Goal: Communication & Community: Answer question/provide support

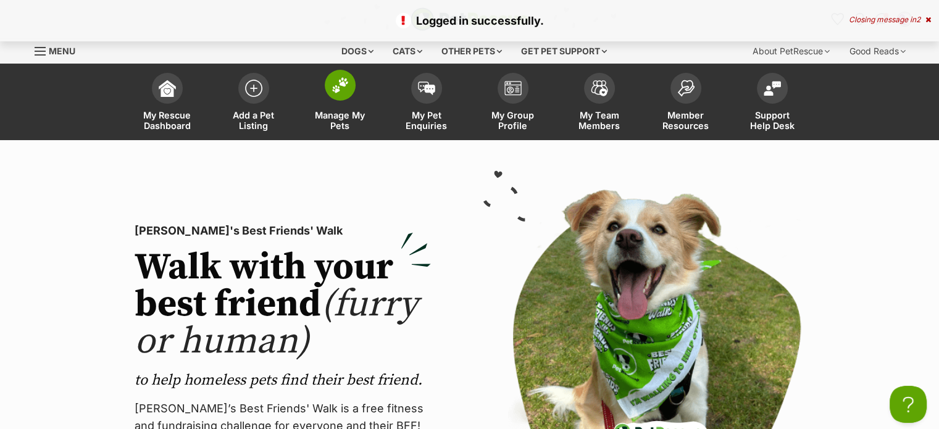
click at [323, 88] on link "Manage My Pets" at bounding box center [340, 103] width 86 height 73
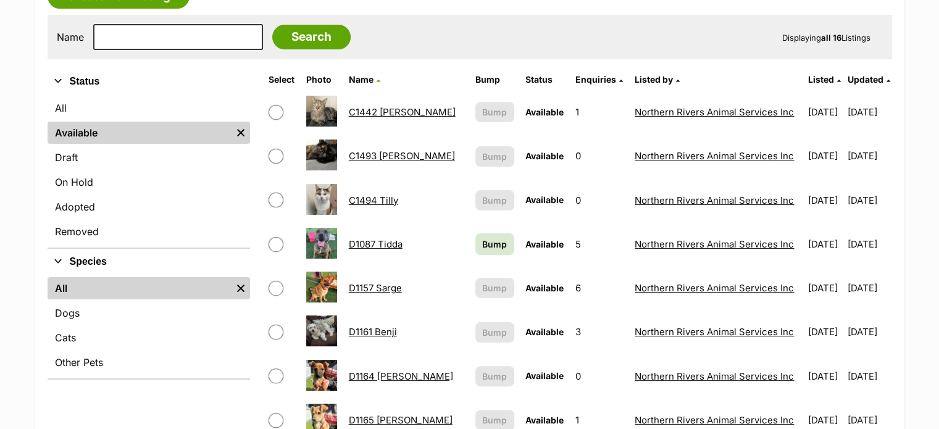
scroll to position [247, 0]
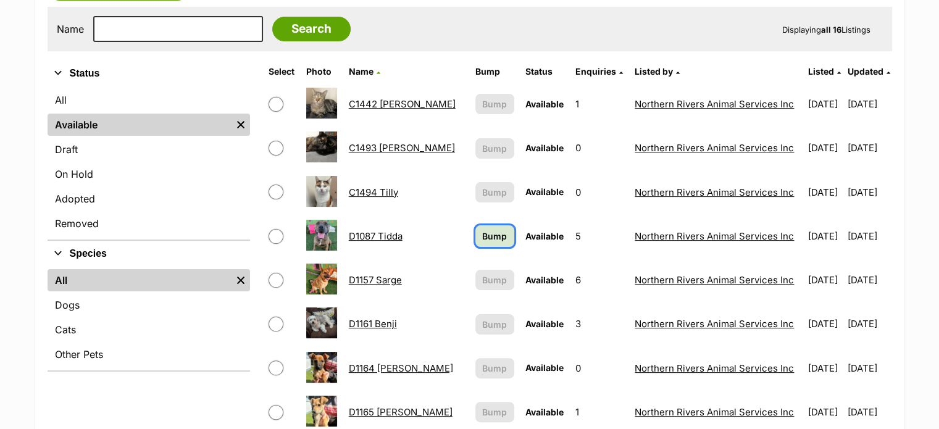
click at [482, 238] on span "Bump" at bounding box center [494, 236] width 25 height 13
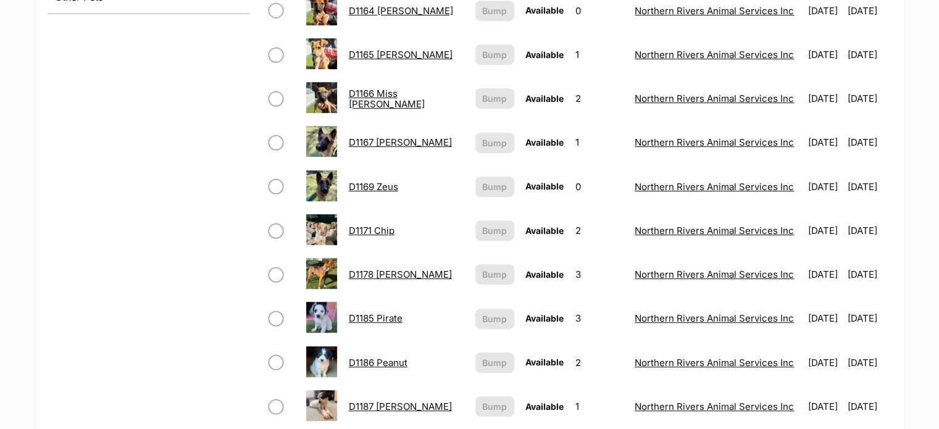
scroll to position [617, 0]
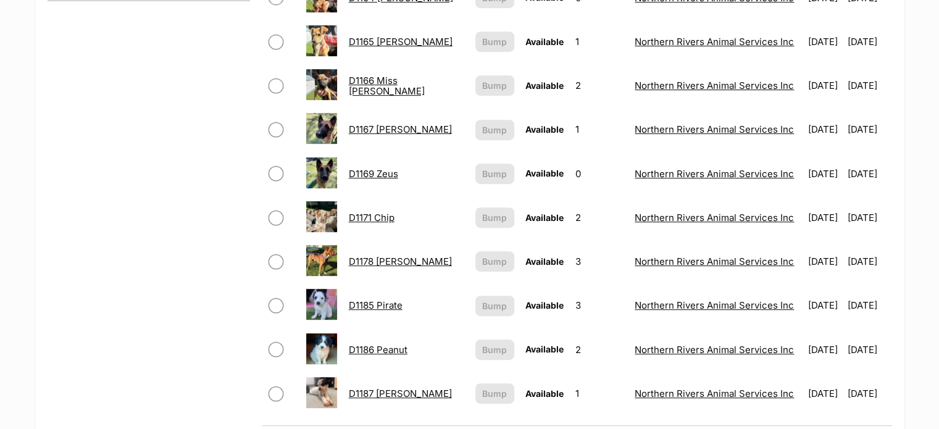
click at [391, 304] on link "D1185 Pirate" at bounding box center [376, 305] width 54 height 12
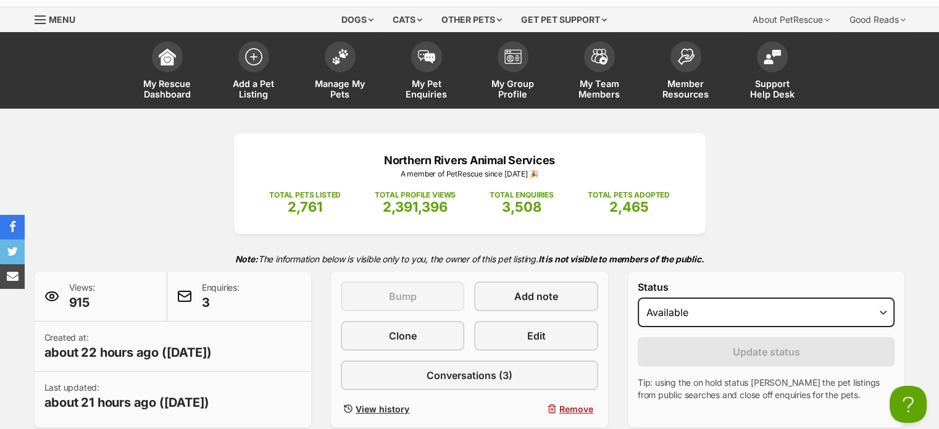
scroll to position [62, 0]
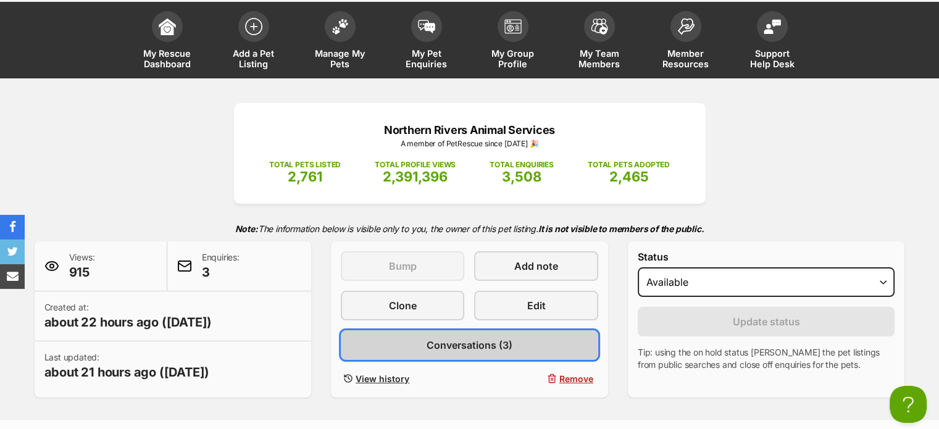
click at [509, 344] on span "Conversations (3)" at bounding box center [470, 345] width 86 height 15
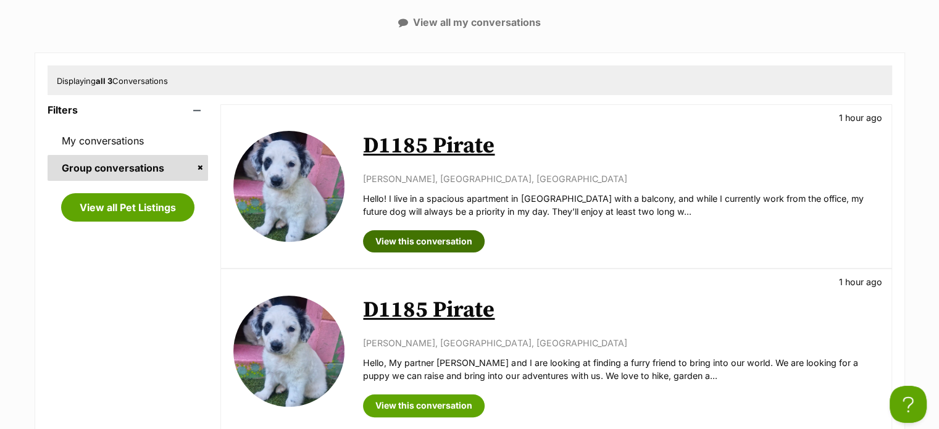
click at [454, 241] on link "View this conversation" at bounding box center [424, 241] width 122 height 22
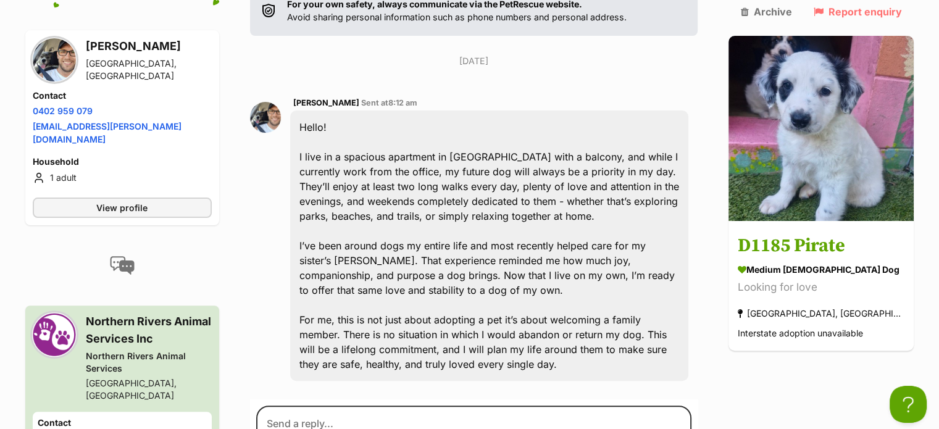
scroll to position [345, 0]
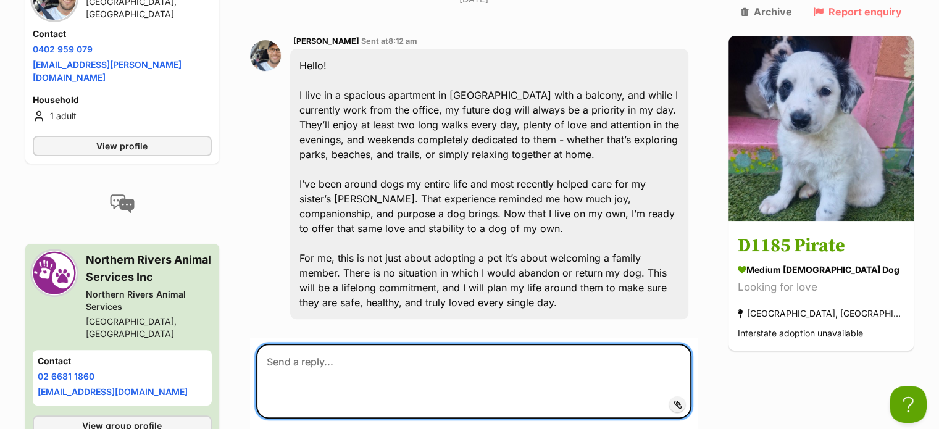
click at [277, 357] on textarea at bounding box center [474, 381] width 436 height 74
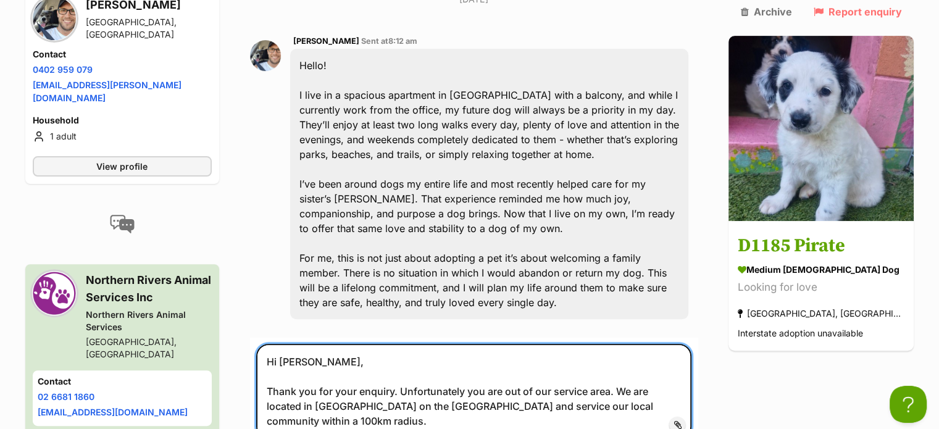
click at [432, 418] on textarea "Hi Timofey, Thank you for your enquiry. Unfortunately you are out of our servic…" at bounding box center [474, 391] width 436 height 94
click at [663, 415] on textarea "Hi Timofey, Thank you for your enquiry. Unfortunately you are out of our servic…" at bounding box center [474, 391] width 436 height 94
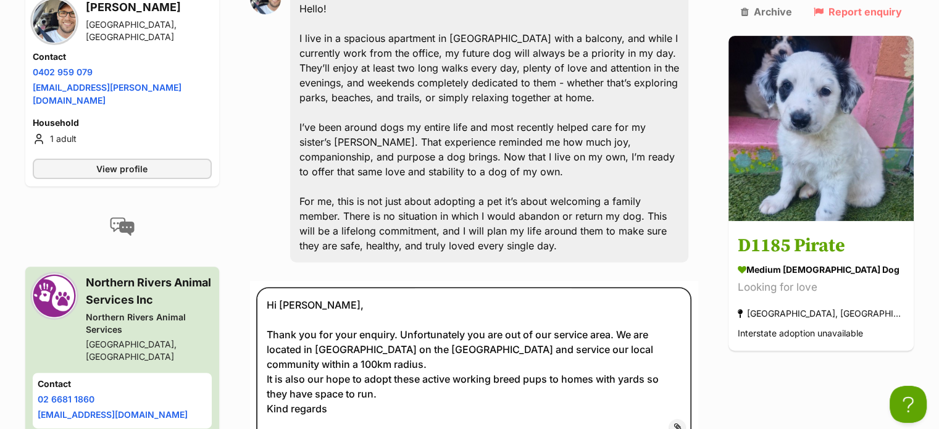
scroll to position [407, 0]
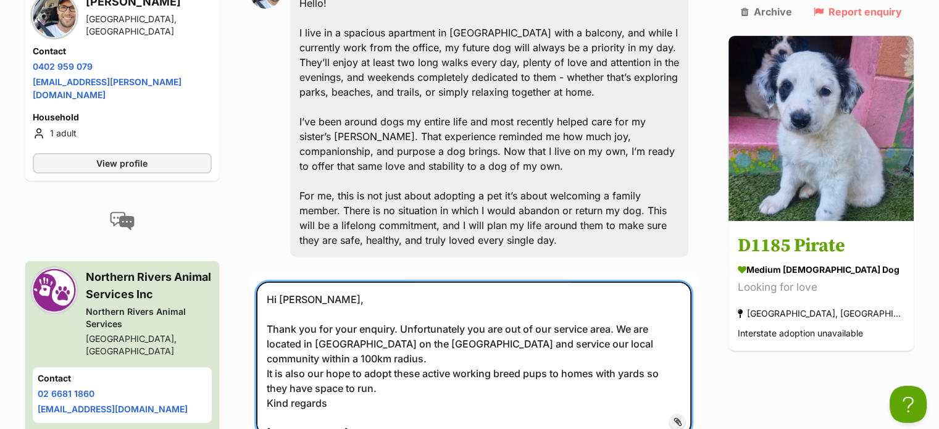
click at [306, 415] on textarea "Hi Timofey, Thank you for your enquiry. Unfortunately you are out of our servic…" at bounding box center [474, 358] width 436 height 154
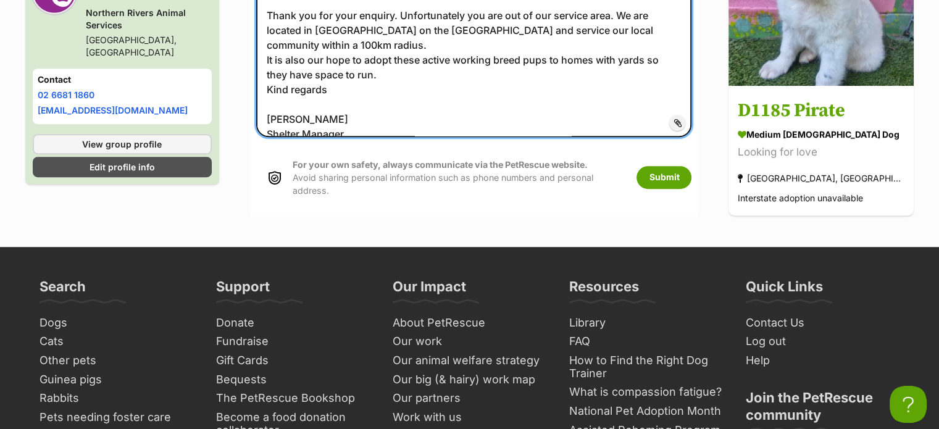
scroll to position [602, 0]
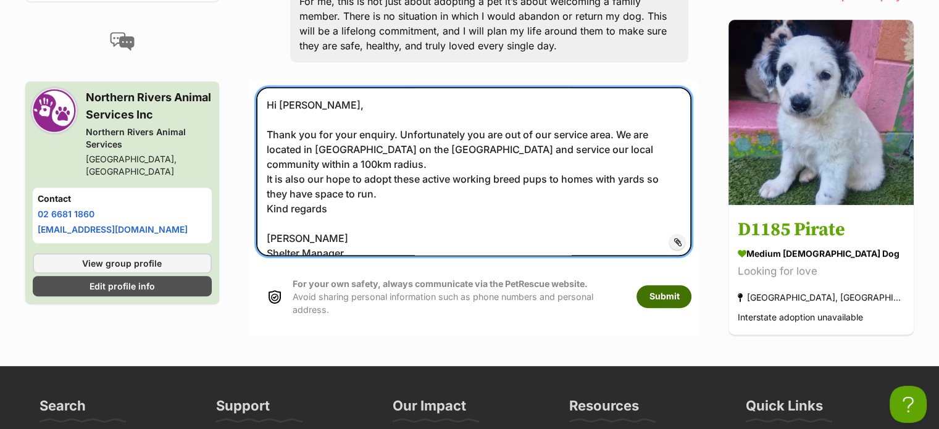
type textarea "Hi Timofey, Thank you for your enquiry. Unfortunately you are out of our servic…"
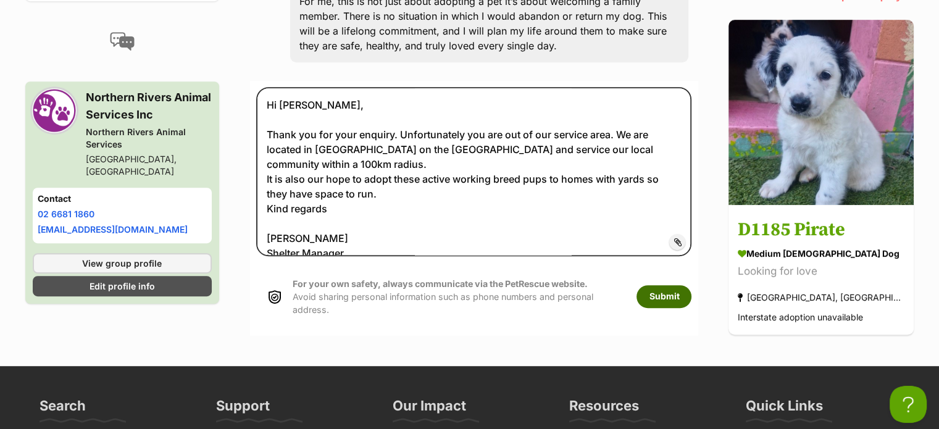
click at [681, 290] on button "Submit" at bounding box center [663, 296] width 55 height 22
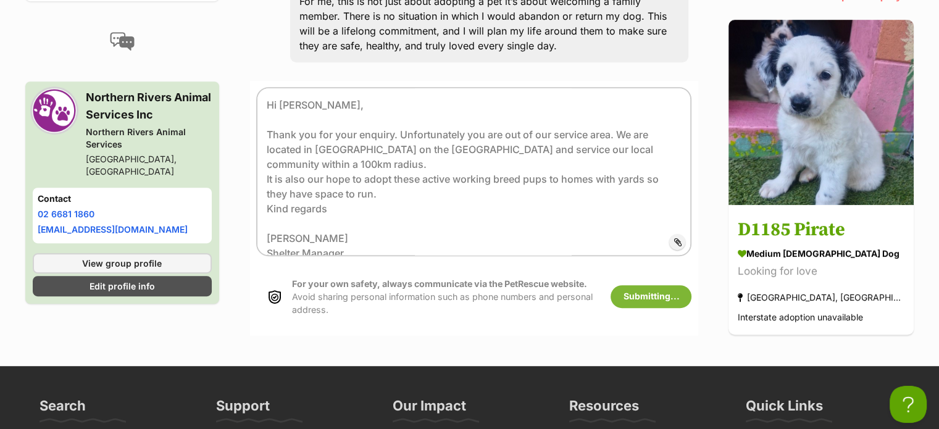
scroll to position [293, 0]
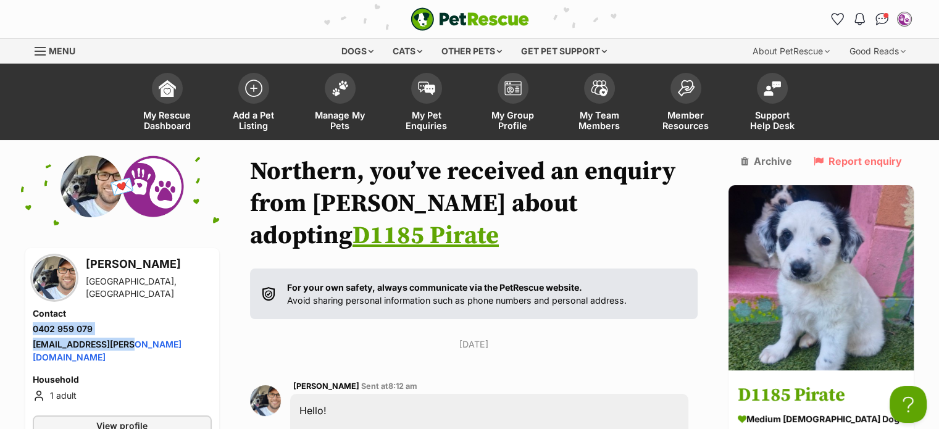
drag, startPoint x: 31, startPoint y: 327, endPoint x: 139, endPoint y: 350, distance: 109.9
click at [139, 350] on div "Timofey Klimov Stanmore, NSW Contact Phone number Phone number 0402 959 079 Ema…" at bounding box center [122, 345] width 194 height 195
copy ul "0402 959 079 Email address klimov.tim@gmail.com"
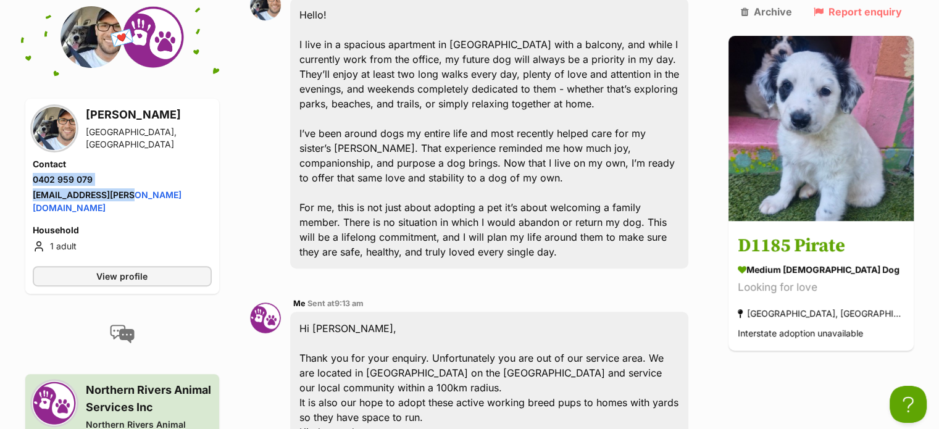
scroll to position [370, 0]
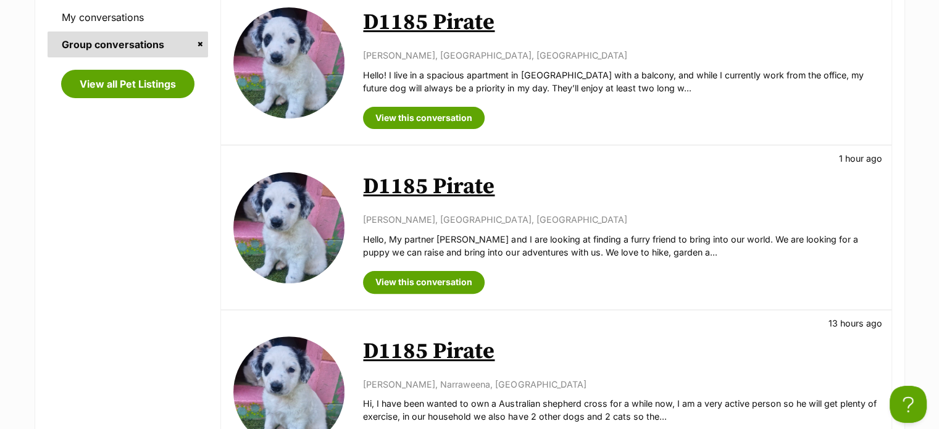
scroll to position [370, 0]
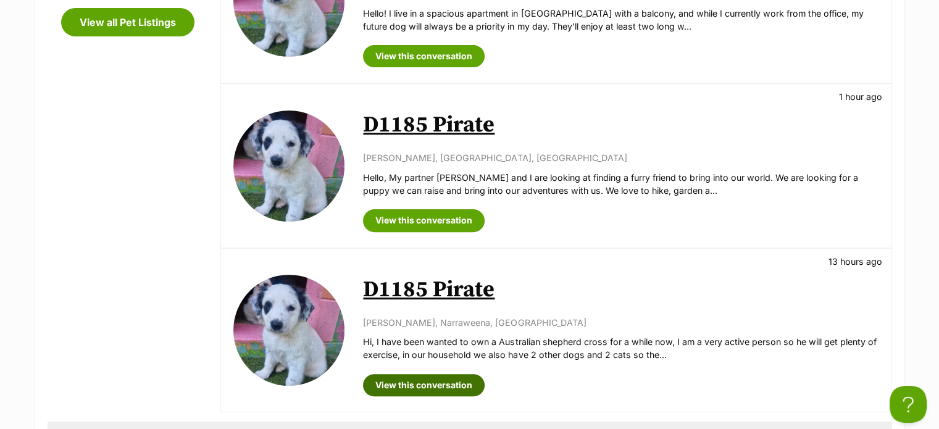
click at [405, 385] on link "View this conversation" at bounding box center [424, 385] width 122 height 22
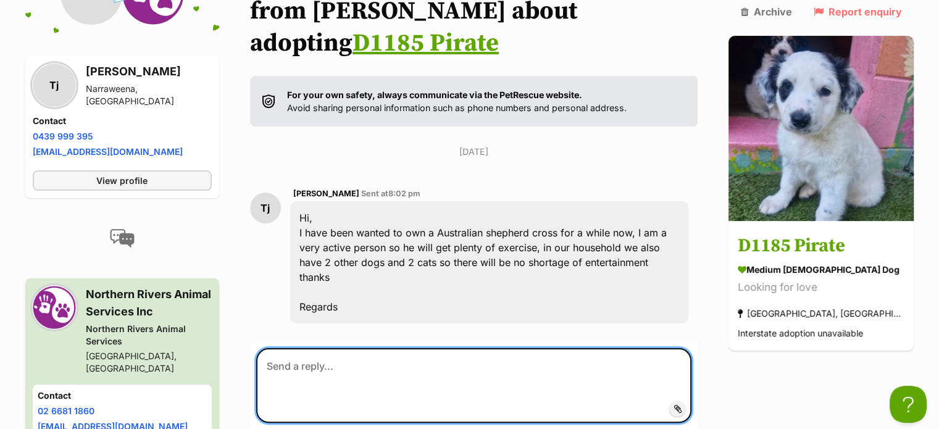
click at [296, 348] on textarea at bounding box center [474, 385] width 436 height 74
click at [449, 348] on textarea "Hi Tom, Thank you ffor your enquiry for Penaut. Unfortunately" at bounding box center [474, 385] width 436 height 74
click at [554, 348] on textarea "Hi Tom, Thank you ffor your enquiry for Penut. Unfortunately" at bounding box center [474, 385] width 436 height 74
click at [330, 348] on textarea "Hi Tom, Thank you ffor your enquiry for Penut. Unfortunately" at bounding box center [474, 385] width 436 height 74
click at [538, 349] on textarea "Hi Tom, Thank you for your enquiry for Penut. Unfortunately" at bounding box center [474, 385] width 436 height 74
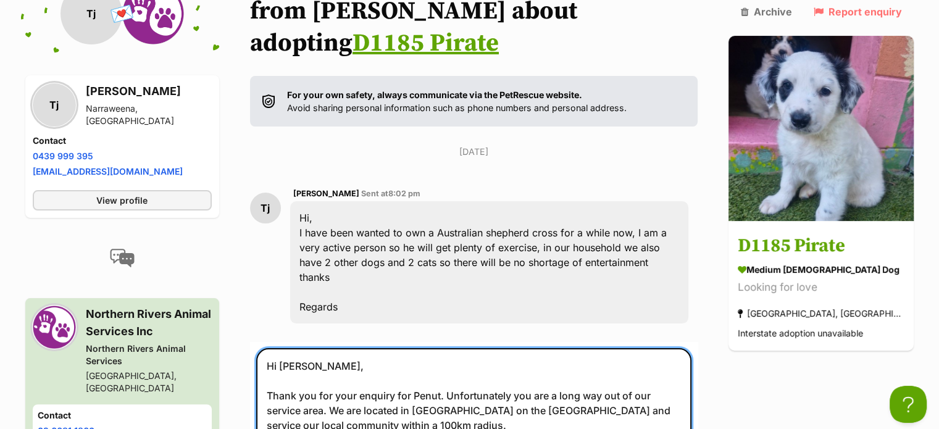
click at [448, 348] on textarea "Hi Tom, Thank you for your enquiry for Penut. Unfortunately you are a long way …" at bounding box center [474, 410] width 436 height 124
click at [277, 398] on textarea "Hi Tom, Thank you for your enquiry for Pirate. Unfortunately you are a long way…" at bounding box center [474, 410] width 436 height 124
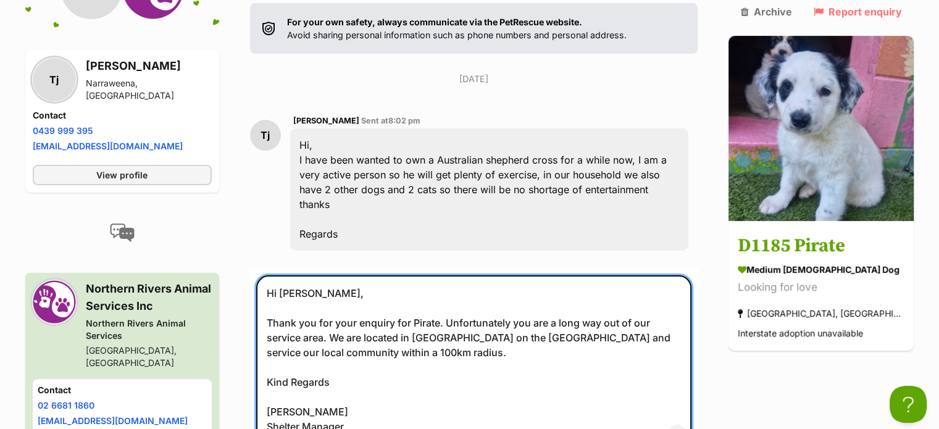
scroll to position [345, 0]
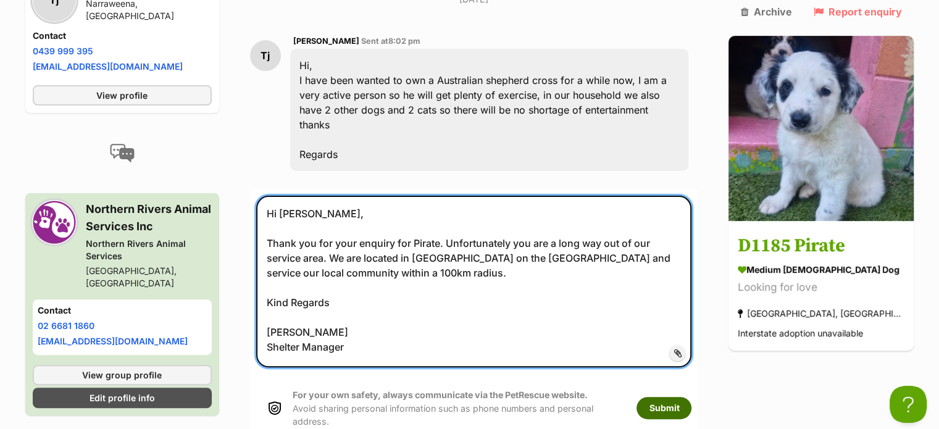
type textarea "Hi Tom, Thank you for your enquiry for Pirate. Unfortunately you are a long way…"
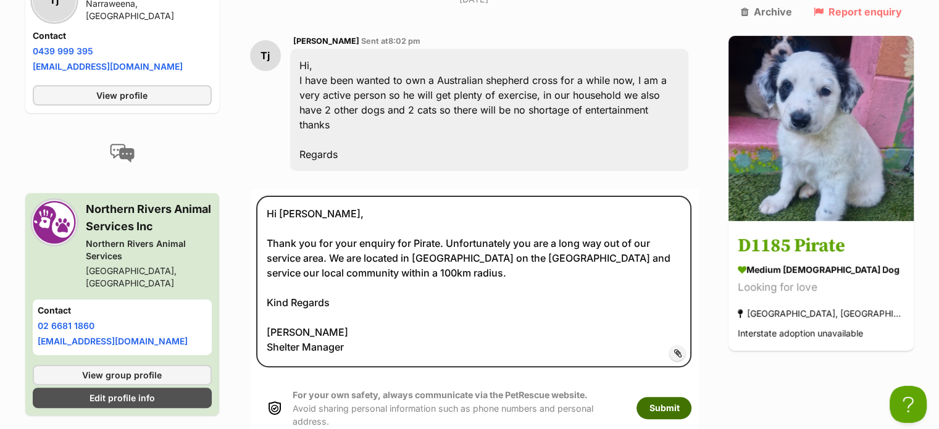
click at [691, 397] on button "Submit" at bounding box center [663, 408] width 55 height 22
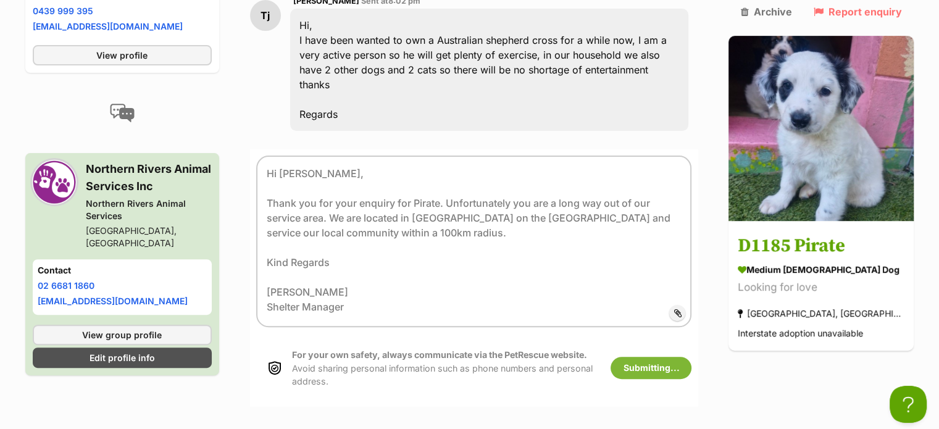
scroll to position [395, 0]
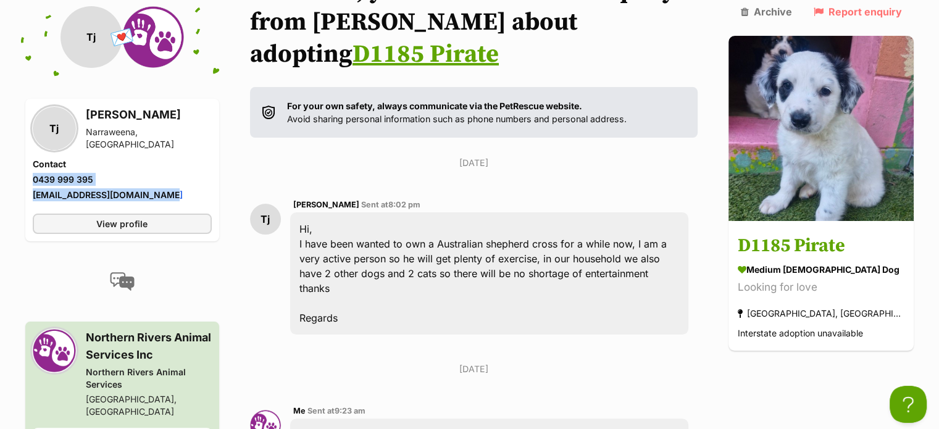
drag, startPoint x: 30, startPoint y: 175, endPoint x: 169, endPoint y: 191, distance: 140.3
click at [169, 191] on div "Tj Tom jonas Narraweena, NSW Contact Phone number Phone number 0439 999 395 Ema…" at bounding box center [122, 170] width 194 height 143
copy ul "0439 999 395 Email address tomhofbauerjonas1@gmail.com"
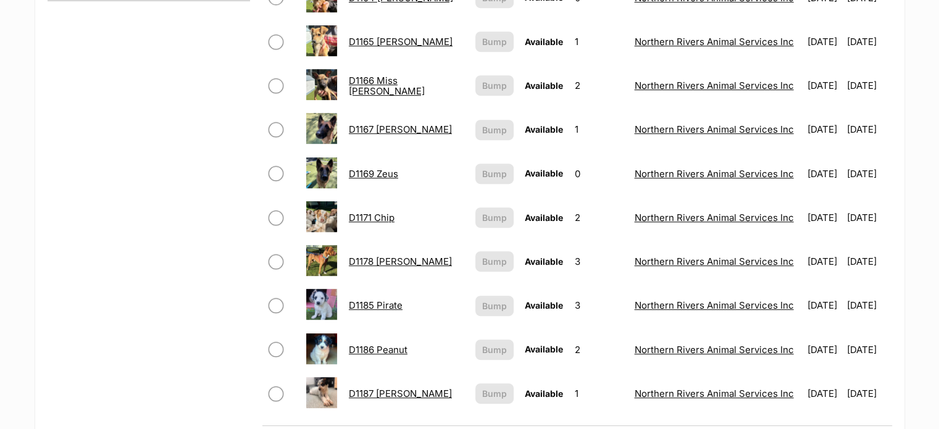
click at [388, 344] on link "D1186 Peanut" at bounding box center [378, 350] width 59 height 12
click at [374, 304] on link "D1185 Pirate" at bounding box center [376, 305] width 54 height 12
click at [399, 344] on link "D1186 Peanut" at bounding box center [378, 350] width 59 height 12
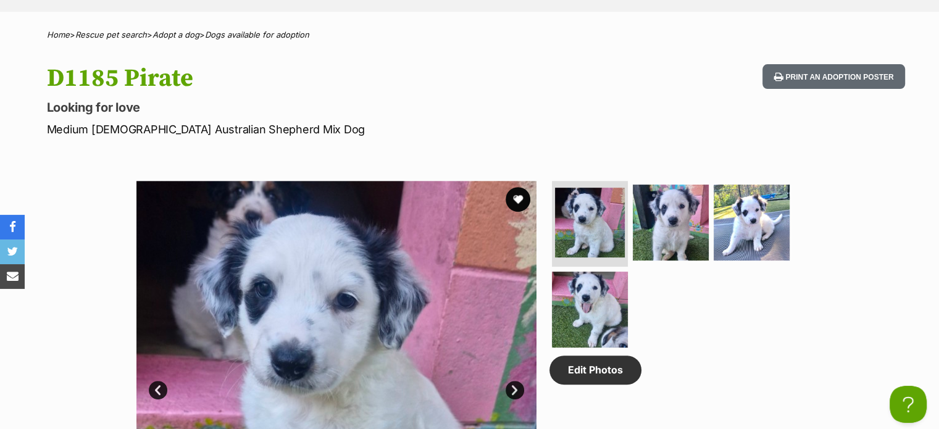
scroll to position [185, 0]
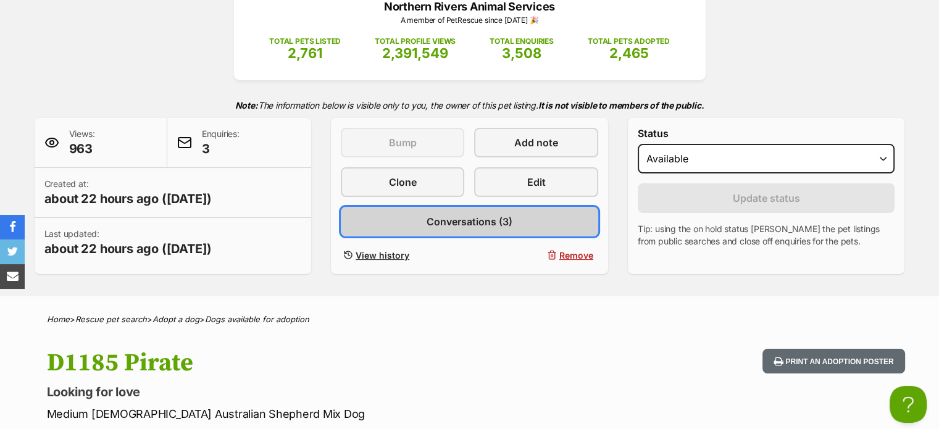
click at [478, 217] on span "Conversations (3)" at bounding box center [470, 221] width 86 height 15
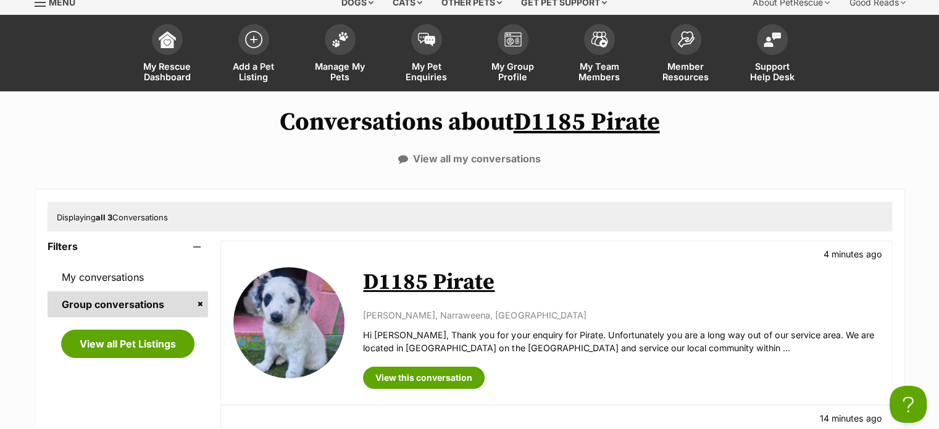
scroll to position [123, 0]
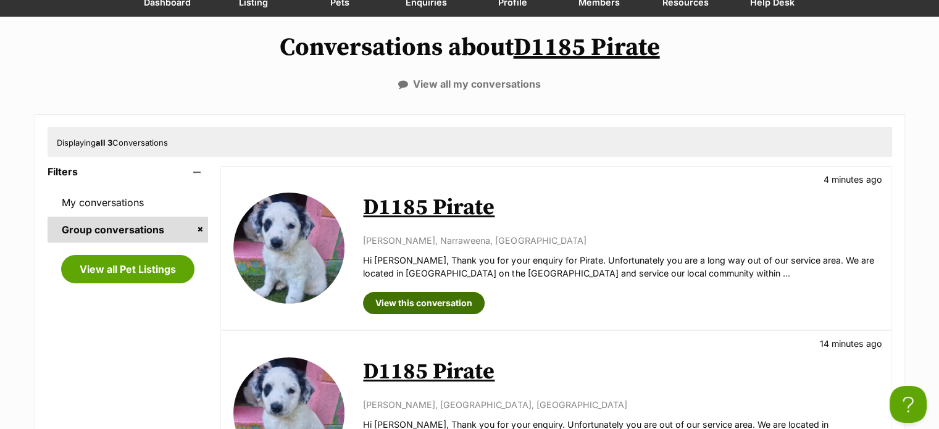
click at [441, 298] on link "View this conversation" at bounding box center [424, 303] width 122 height 22
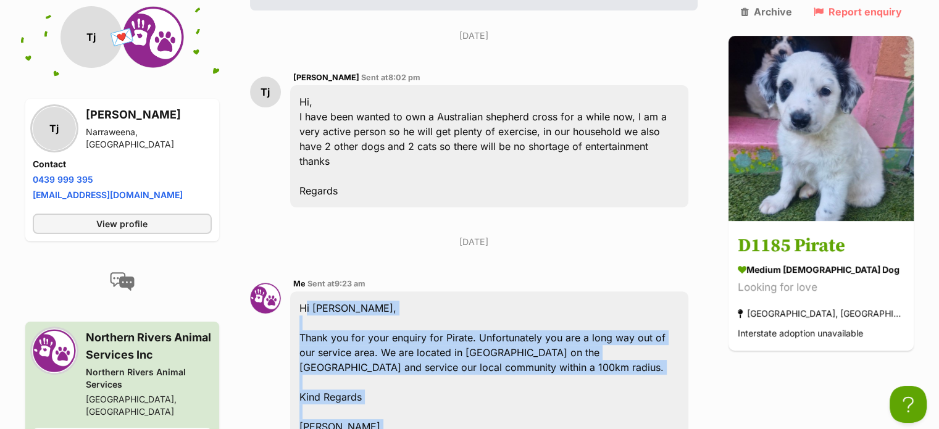
drag, startPoint x: 307, startPoint y: 260, endPoint x: 492, endPoint y: 350, distance: 205.4
click at [551, 391] on div "Hi [PERSON_NAME], Thank you for your enquiry for Pirate. Unfortunately you are …" at bounding box center [489, 374] width 399 height 167
copy div "Hi [PERSON_NAME], Thank you for your enquiry for Pirate. Unfortunately you are …"
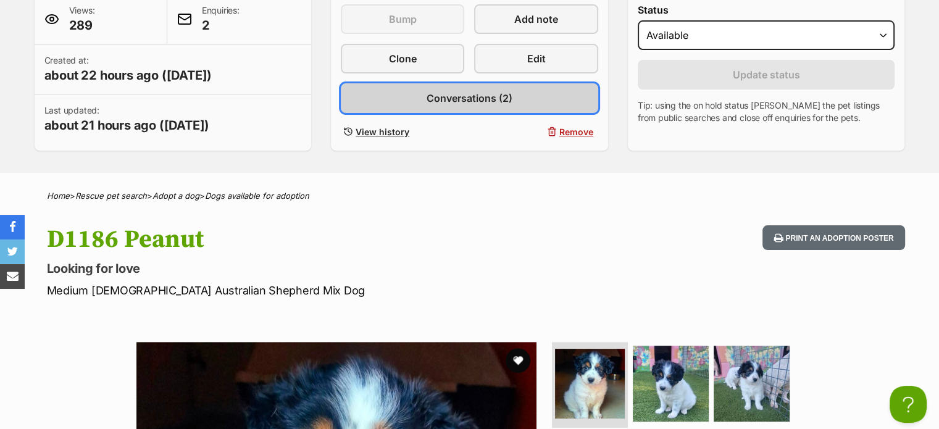
click at [442, 92] on span "Conversations (2)" at bounding box center [470, 98] width 86 height 15
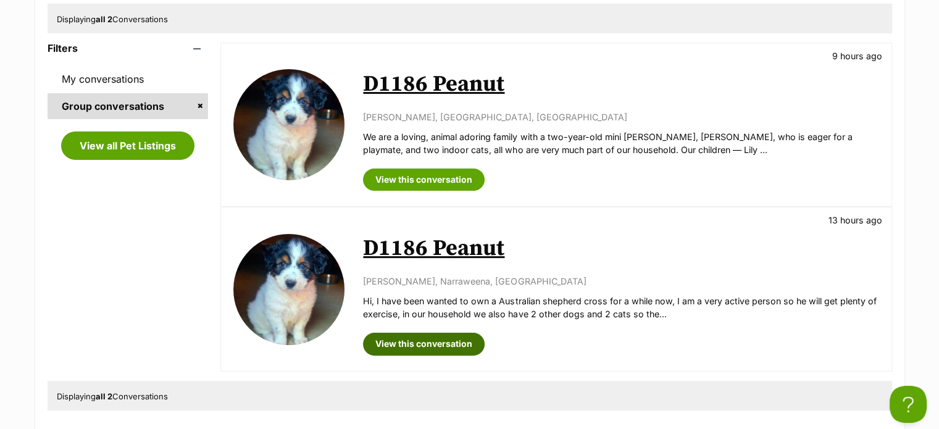
click at [442, 338] on link "View this conversation" at bounding box center [424, 344] width 122 height 22
click at [418, 343] on link "View this conversation" at bounding box center [424, 344] width 122 height 22
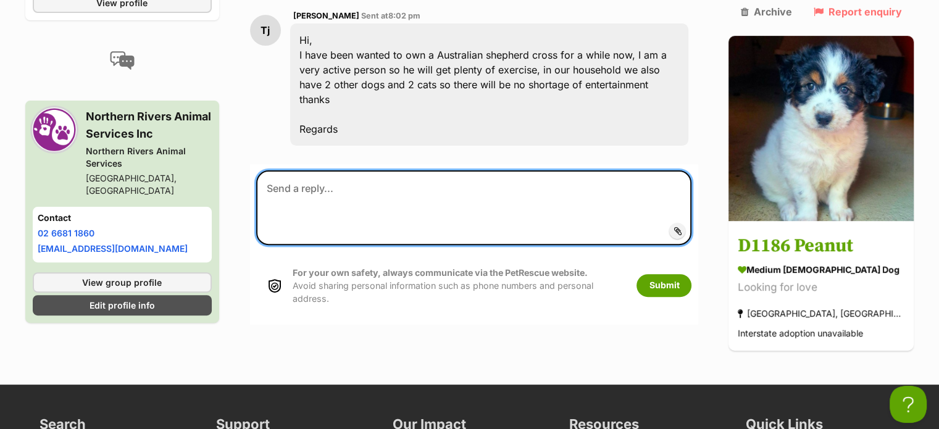
paste textarea "Hi [PERSON_NAME], Thank you for your enquiry for Pirate. Unfortunately you are …"
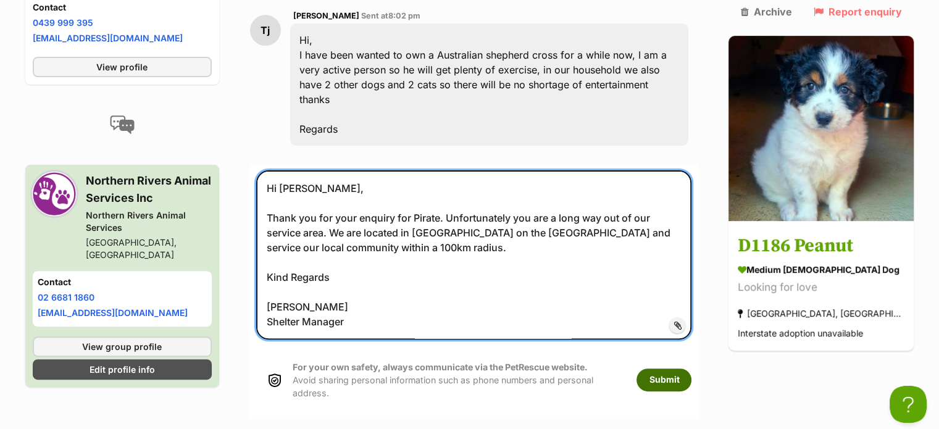
type textarea "Hi Tom, Thank you for your enquiry for Pirate. Unfortunately you are a long way…"
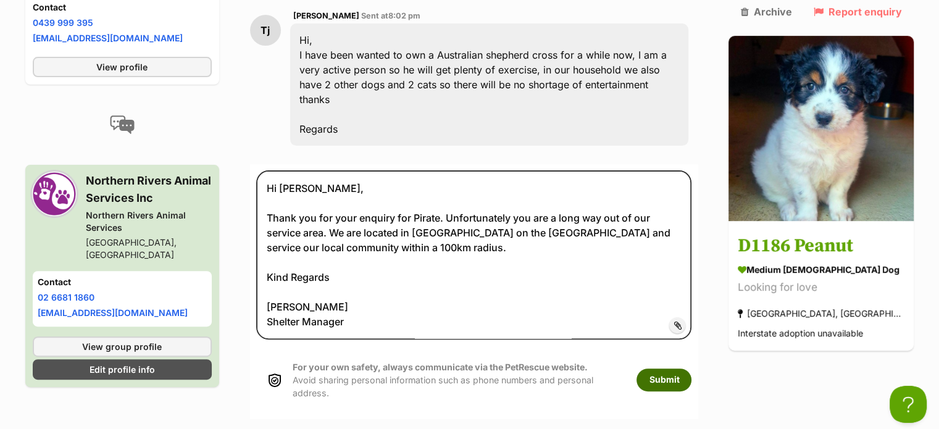
click at [686, 368] on button "Submit" at bounding box center [663, 379] width 55 height 22
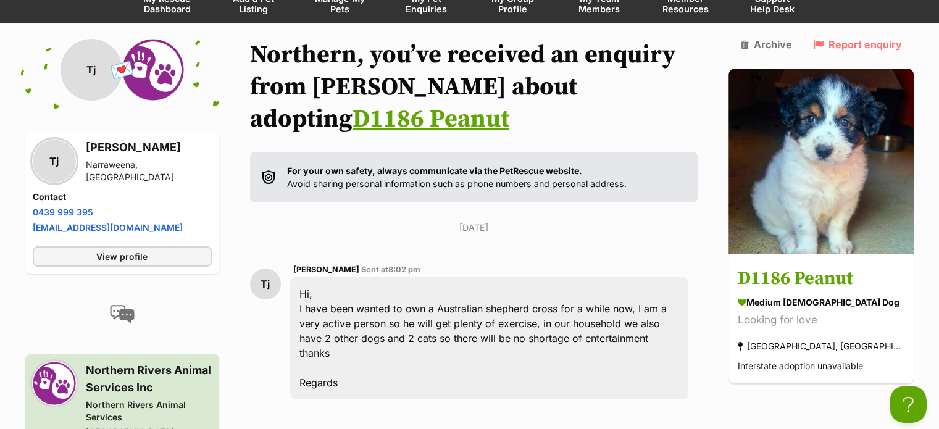
scroll to position [105, 0]
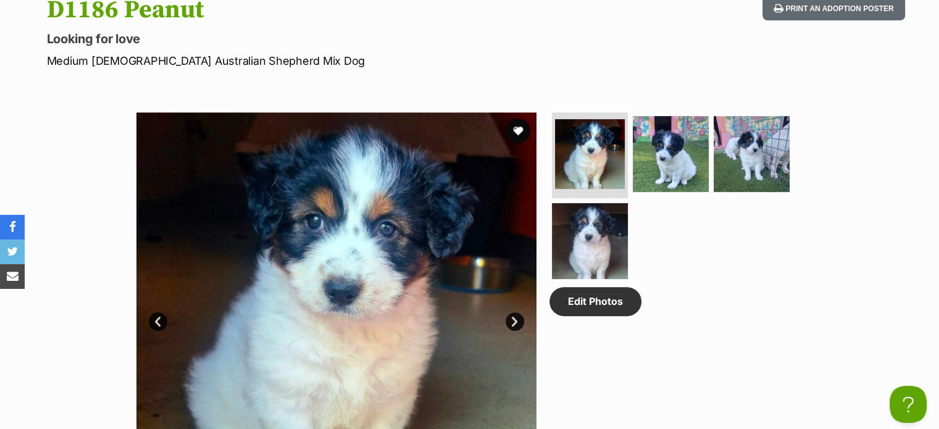
scroll to position [370, 0]
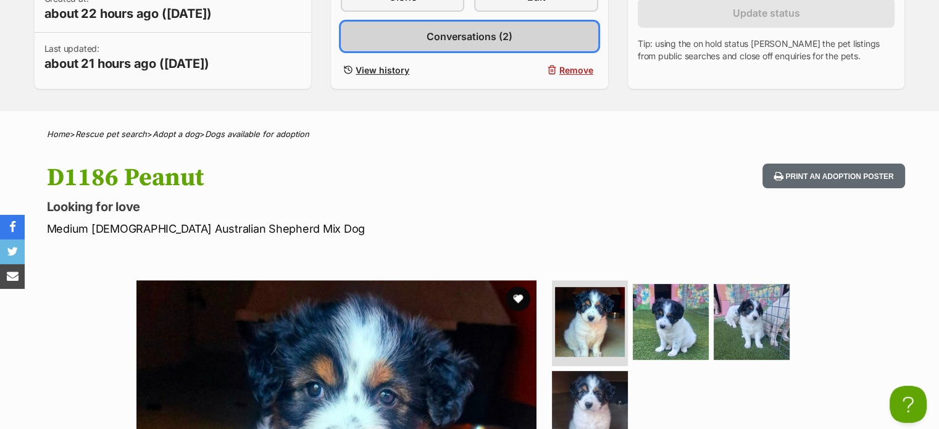
click at [419, 36] on link "Conversations (2)" at bounding box center [469, 37] width 257 height 30
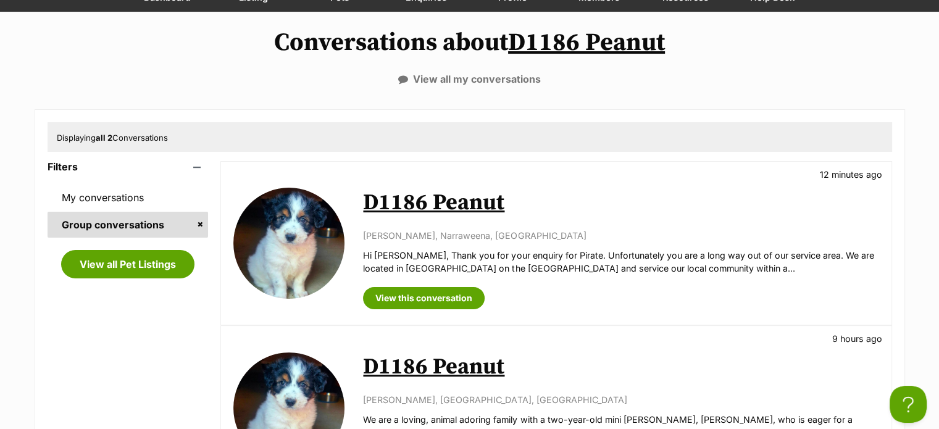
scroll to position [62, 0]
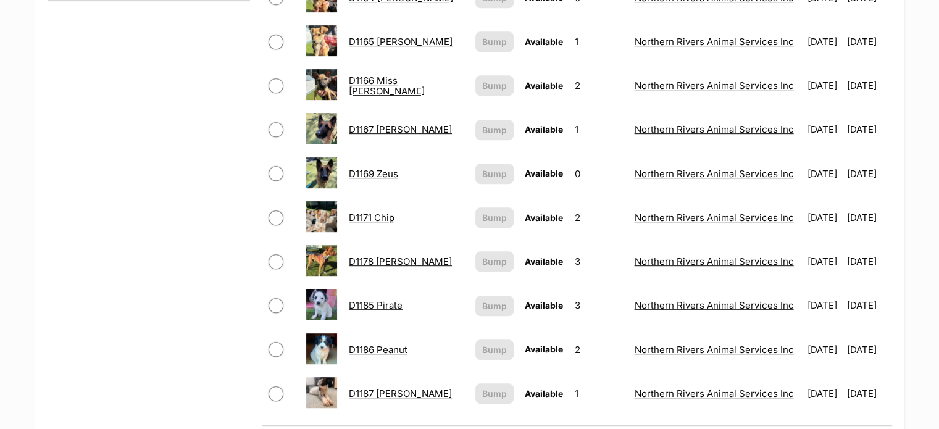
click at [391, 392] on link "D1187 Pedro" at bounding box center [400, 394] width 103 height 12
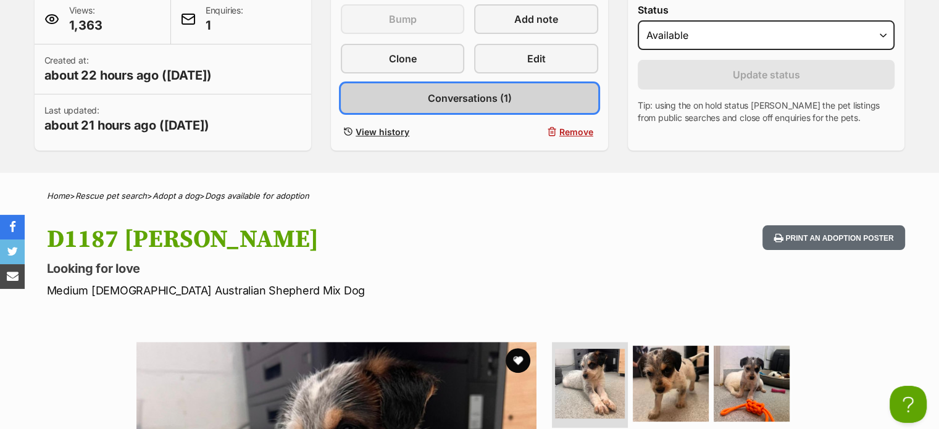
click at [445, 98] on span "Conversations (1)" at bounding box center [469, 98] width 84 height 15
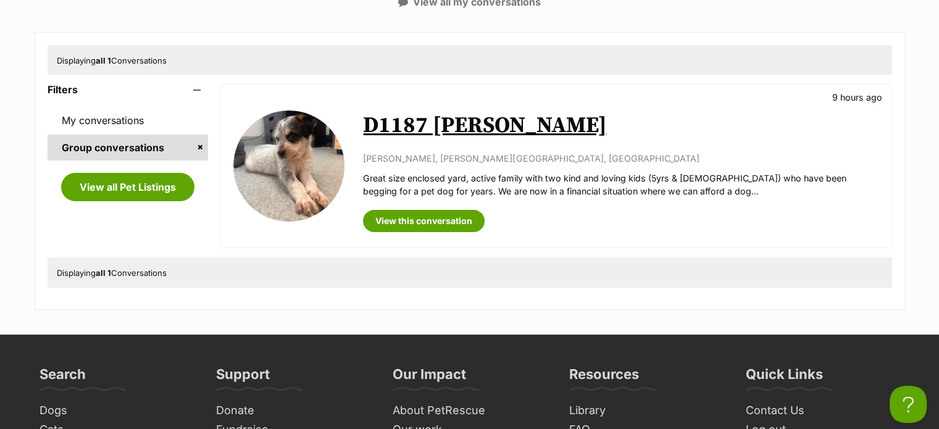
scroll to position [247, 0]
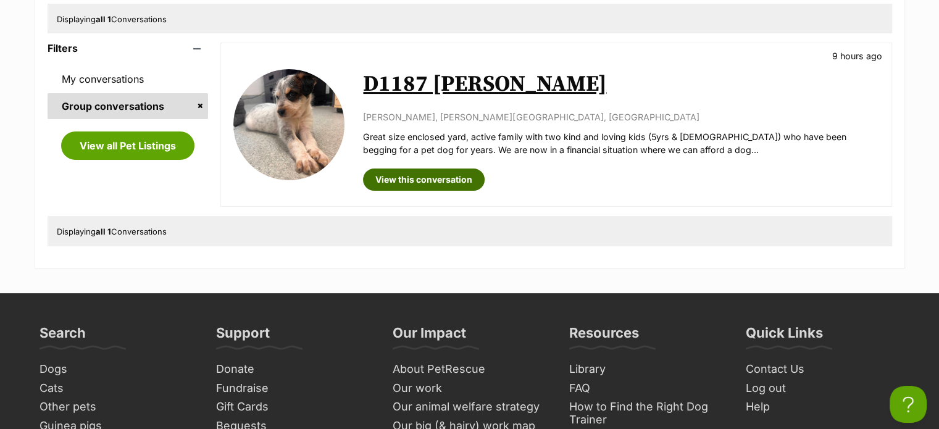
click at [444, 179] on link "View this conversation" at bounding box center [424, 180] width 122 height 22
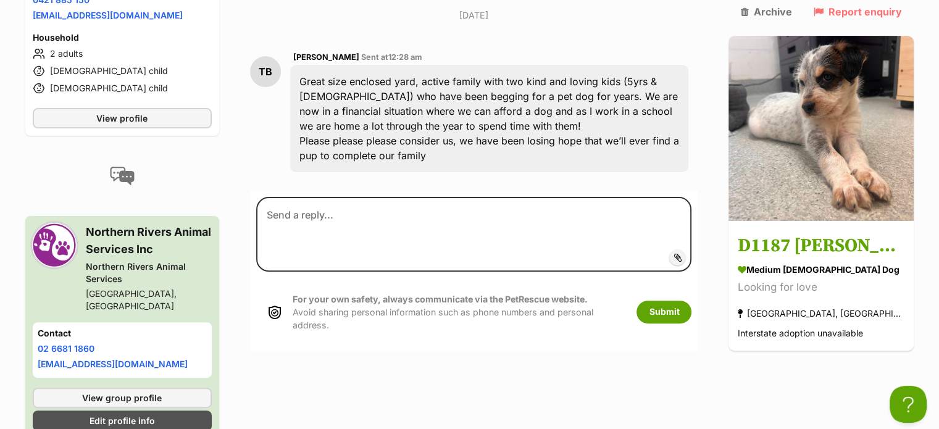
scroll to position [378, 0]
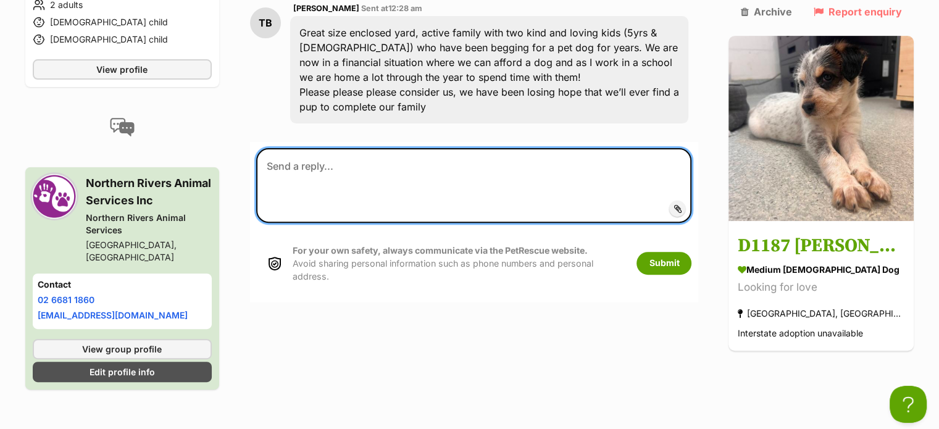
click at [318, 148] on textarea at bounding box center [474, 185] width 436 height 74
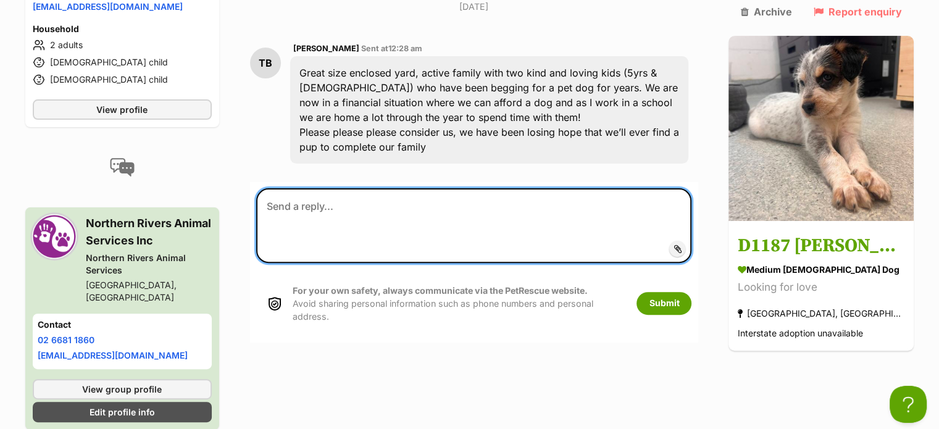
scroll to position [316, 0]
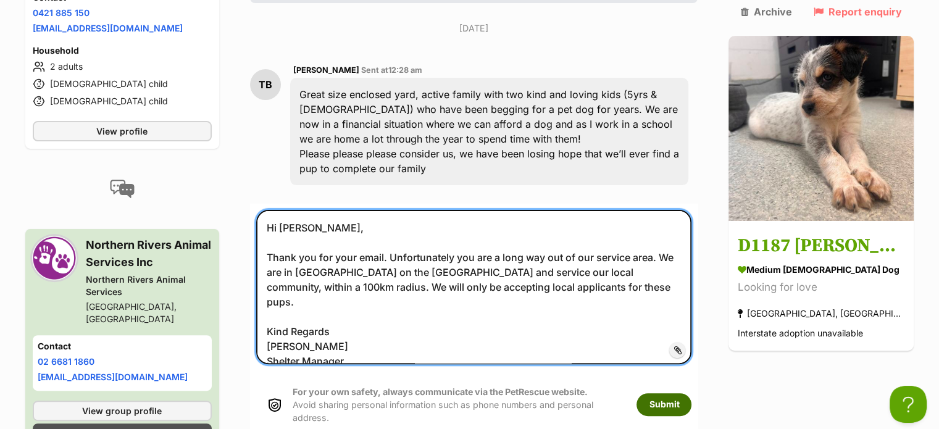
type textarea "Hi [PERSON_NAME], Thank you for your email. Unfortunately you are a long way ou…"
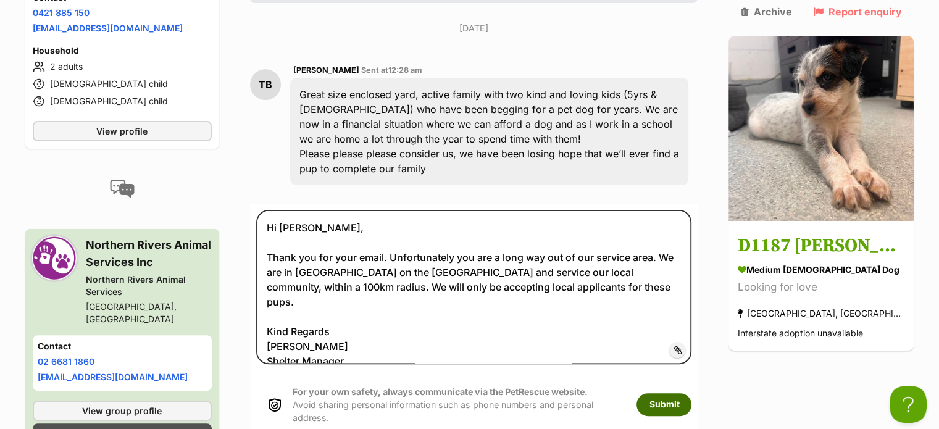
click at [691, 393] on button "Submit" at bounding box center [663, 404] width 55 height 22
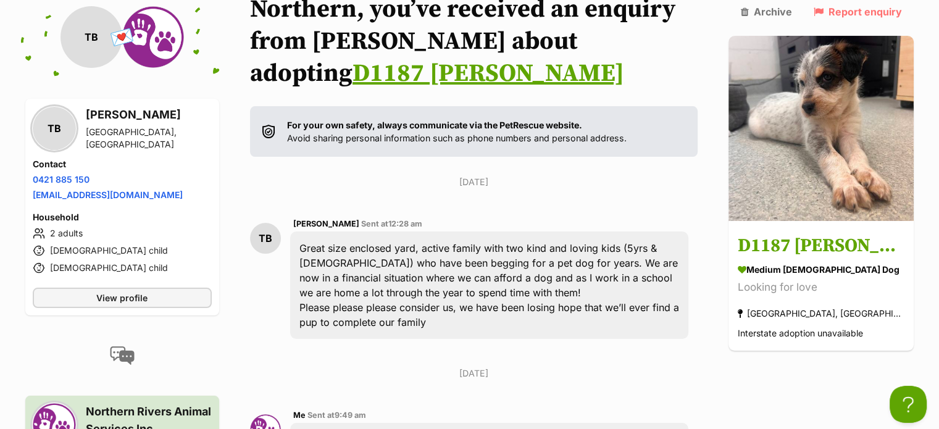
scroll to position [159, 0]
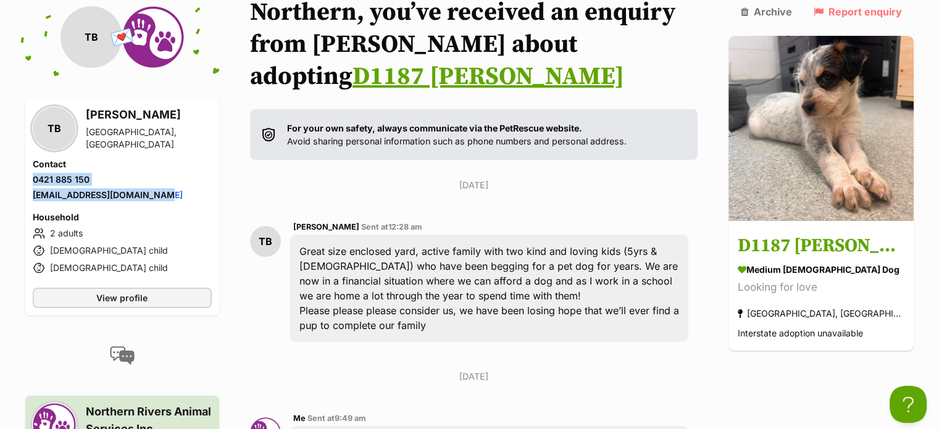
drag, startPoint x: 31, startPoint y: 180, endPoint x: 183, endPoint y: 197, distance: 152.2
click at [183, 197] on div "TB Tina Bastock Mannering Park, NSW Contact Phone number Phone number 0421 885 …" at bounding box center [122, 207] width 194 height 217
copy ul "0421 885 150 Email address tinytina1984@hotmail.co.uk"
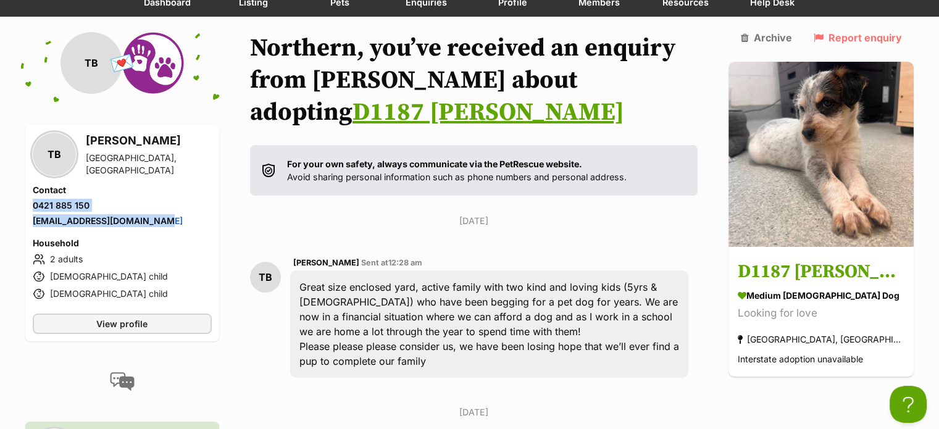
scroll to position [0, 0]
